Goal: Task Accomplishment & Management: Use online tool/utility

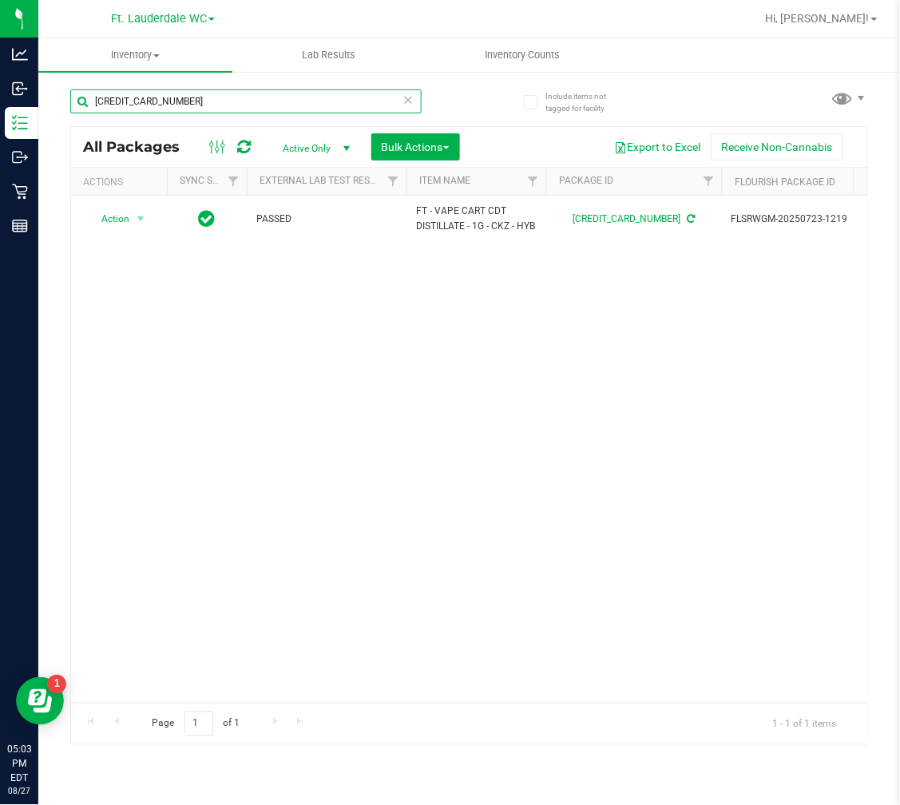
click at [238, 100] on input "[CREDIT_CARD_NUMBER]" at bounding box center [246, 101] width 352 height 24
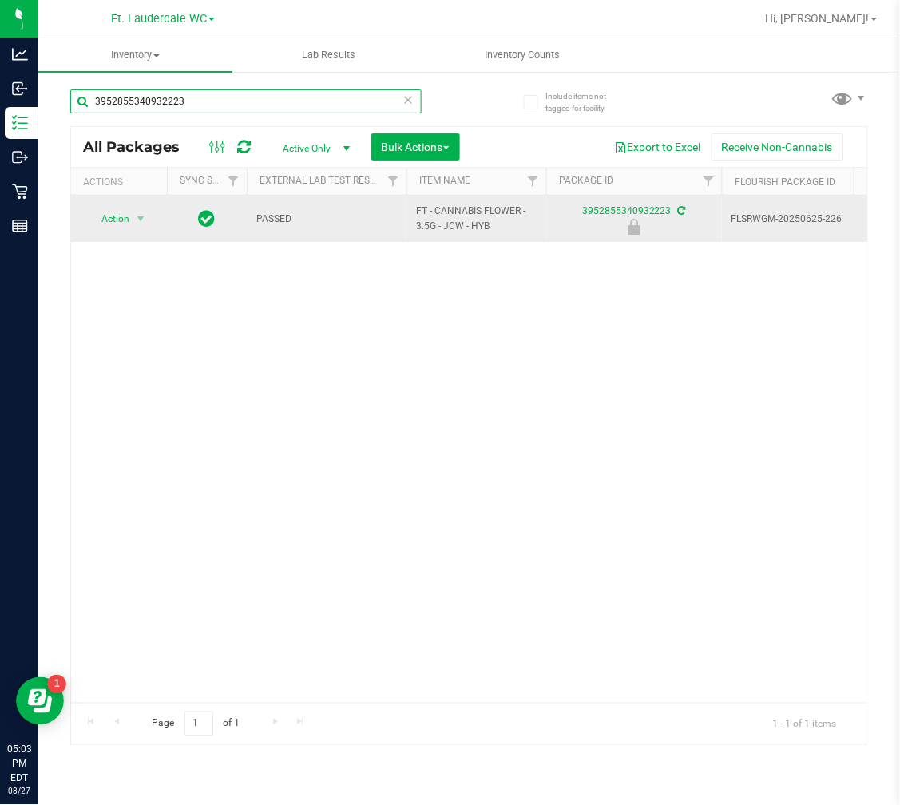
type input "3952855340932223"
click at [109, 225] on span "Action" at bounding box center [108, 219] width 43 height 22
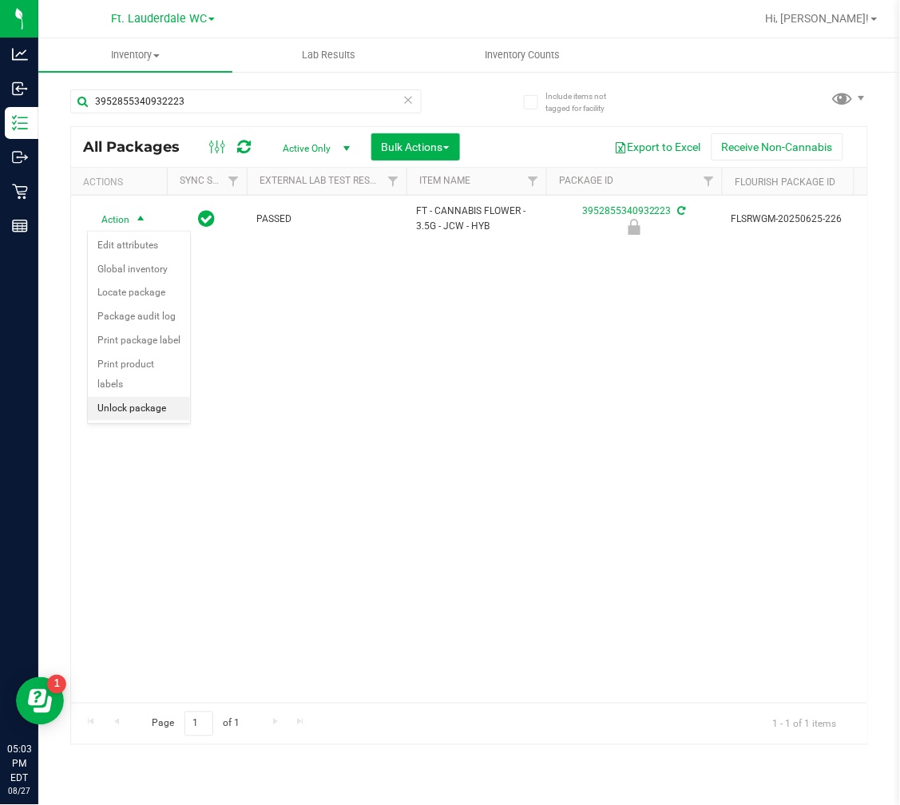
click at [115, 411] on li "Unlock package" at bounding box center [139, 409] width 102 height 24
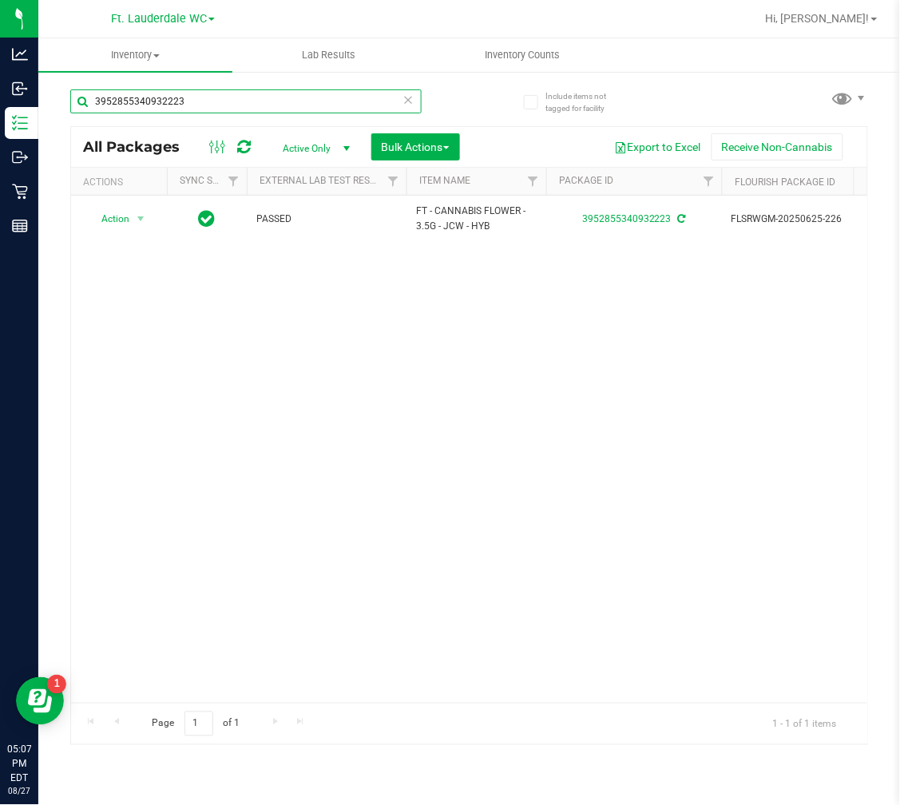
click at [248, 93] on input "3952855340932223" at bounding box center [246, 101] width 352 height 24
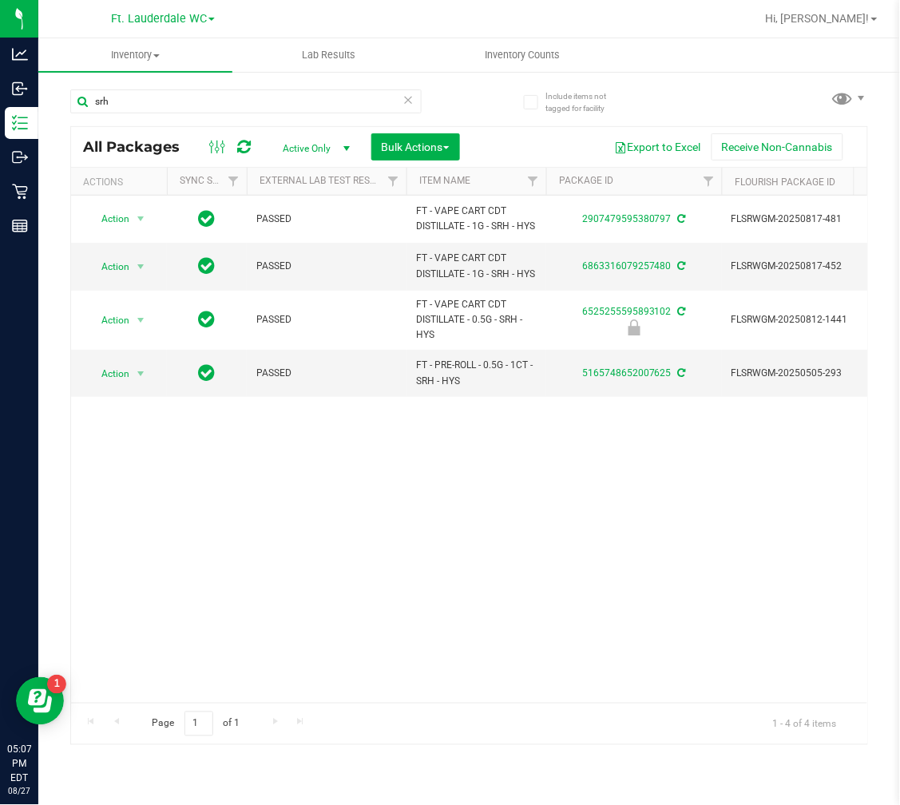
click at [198, 595] on div "Action Action Adjust qty Create package Edit attributes Global inventory Locate…" at bounding box center [469, 449] width 797 height 507
click at [179, 109] on input "srh" at bounding box center [246, 101] width 352 height 24
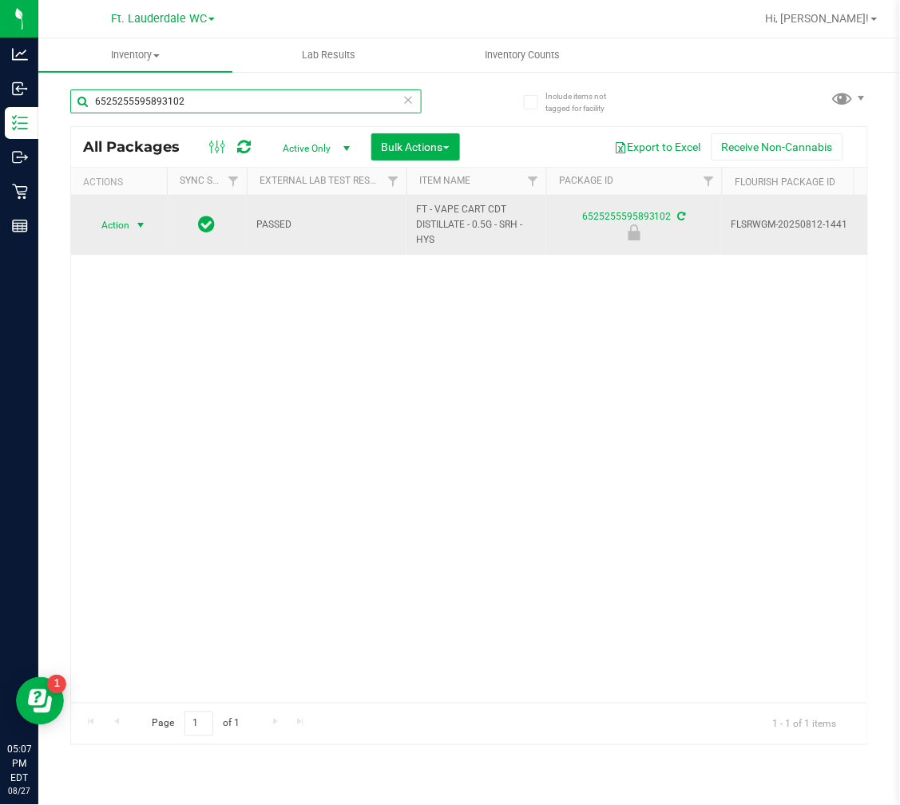
type input "6525255595893102"
click at [134, 232] on span "select" at bounding box center [140, 225] width 13 height 13
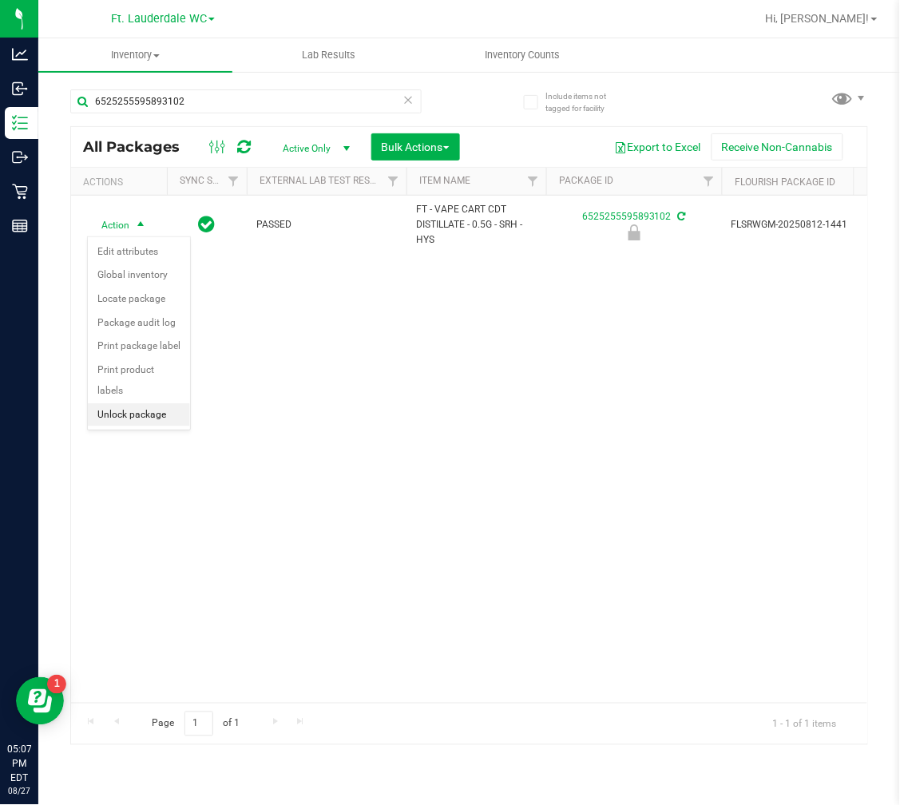
click at [131, 411] on li "Unlock package" at bounding box center [139, 415] width 102 height 24
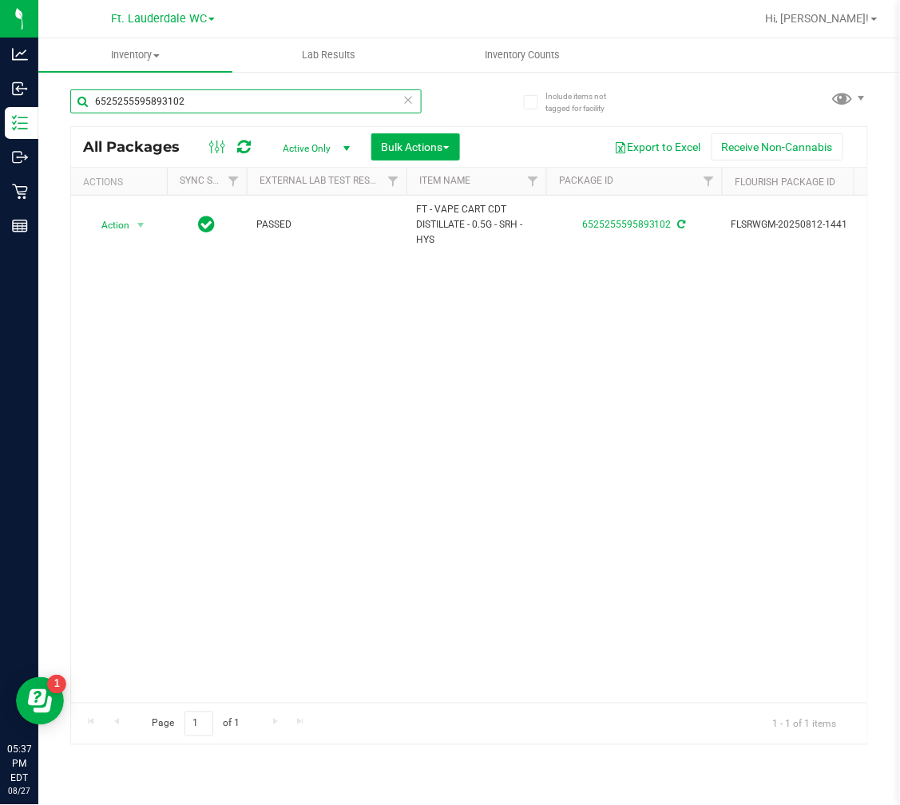
click at [244, 96] on input "6525255595893102" at bounding box center [246, 101] width 352 height 24
click at [244, 94] on input "6525255595893102" at bounding box center [246, 101] width 352 height 24
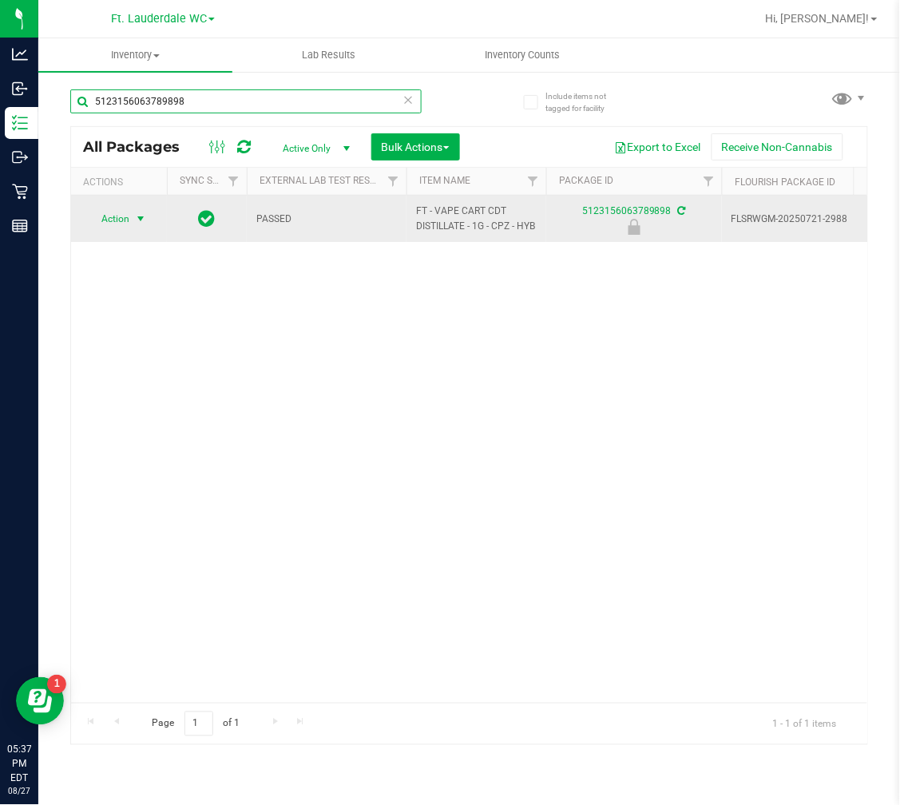
type input "5123156063789898"
click at [121, 217] on span "Action" at bounding box center [108, 219] width 43 height 22
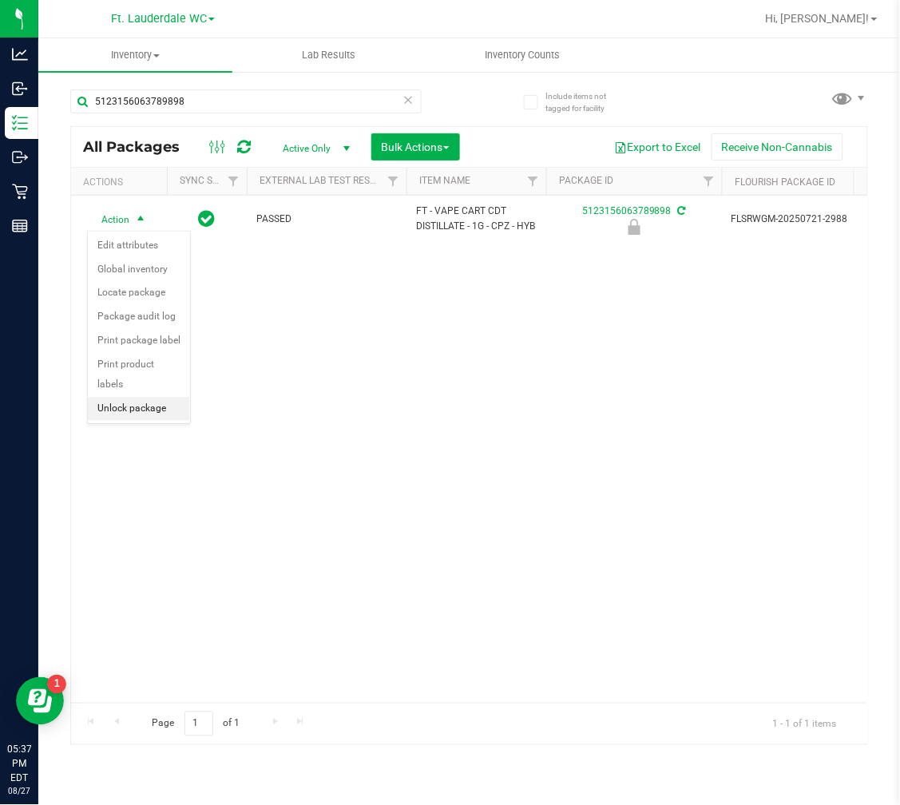
click at [172, 406] on li "Unlock package" at bounding box center [139, 409] width 102 height 24
